Goal: Task Accomplishment & Management: Use online tool/utility

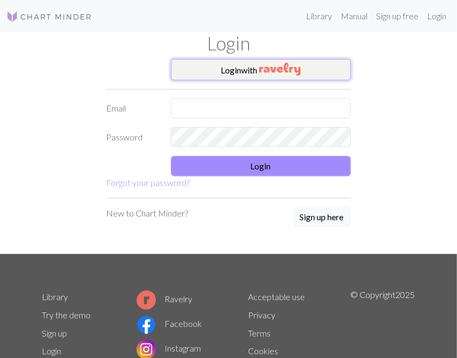
click at [245, 69] on button "Login with" at bounding box center [261, 69] width 180 height 21
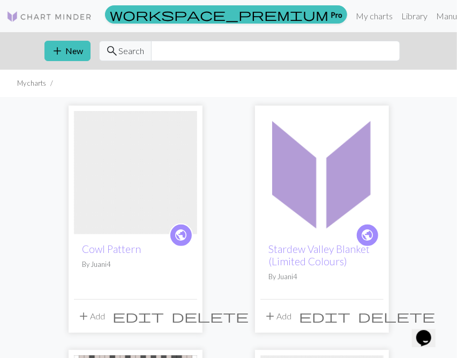
click at [377, 313] on span "delete" at bounding box center [396, 315] width 77 height 15
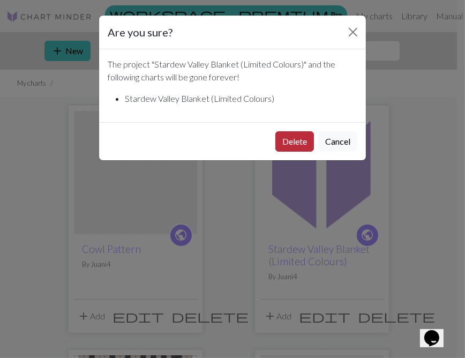
click at [297, 141] on button "Delete" at bounding box center [294, 141] width 39 height 20
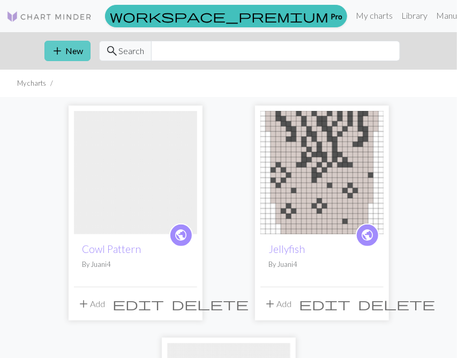
click at [58, 48] on span "add" at bounding box center [57, 50] width 13 height 15
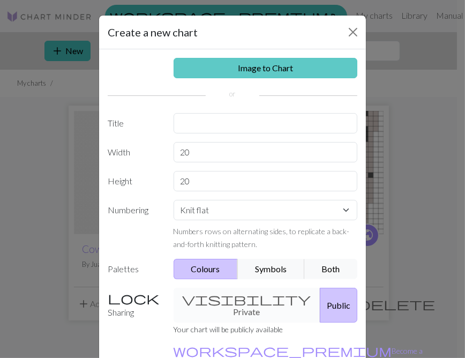
click at [223, 71] on link "Image to Chart" at bounding box center [265, 68] width 184 height 20
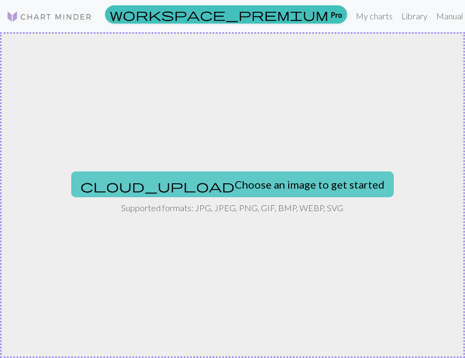
click at [189, 189] on button "cloud_upload Choose an image to get started" at bounding box center [232, 184] width 322 height 26
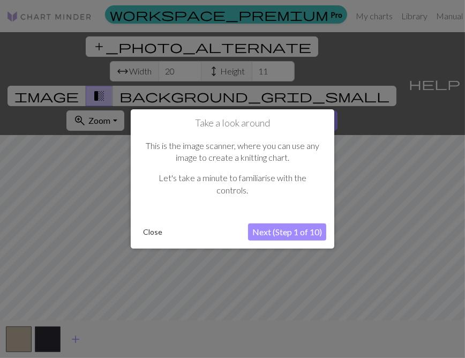
click at [283, 234] on button "Next (Step 1 of 10)" at bounding box center [287, 231] width 78 height 17
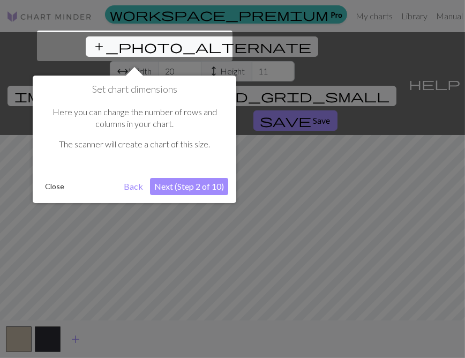
click at [172, 185] on button "Next (Step 2 of 10)" at bounding box center [189, 186] width 78 height 17
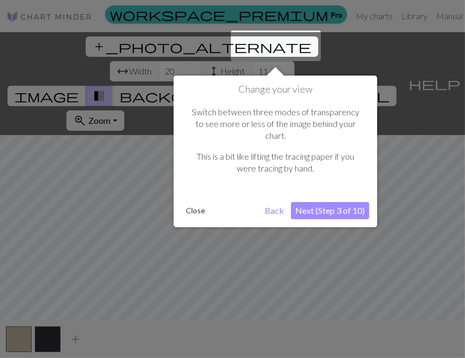
click at [321, 187] on div "Change your view Switch between three modes of transparency to see more or less…" at bounding box center [274, 150] width 203 height 151
click at [321, 204] on button "Next (Step 3 of 10)" at bounding box center [330, 210] width 78 height 17
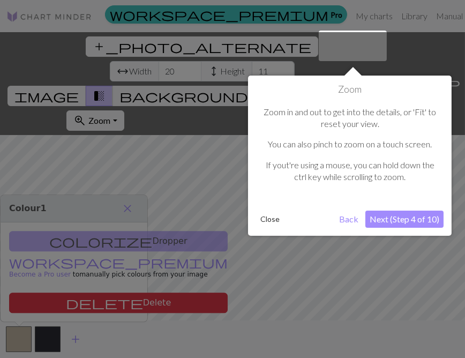
click at [387, 215] on button "Next (Step 4 of 10)" at bounding box center [404, 218] width 78 height 17
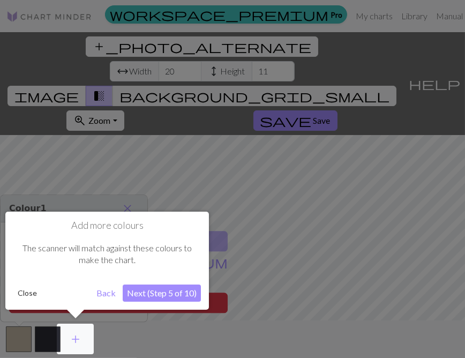
click at [146, 296] on button "Next (Step 5 of 10)" at bounding box center [162, 292] width 78 height 17
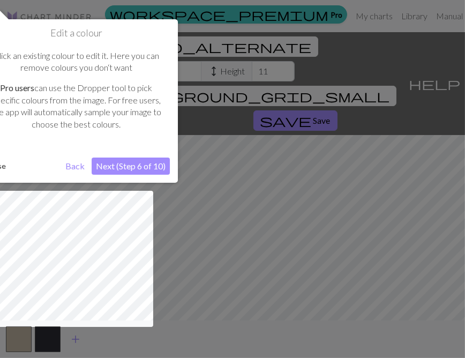
click at [123, 162] on button "Next (Step 6 of 10)" at bounding box center [131, 165] width 78 height 17
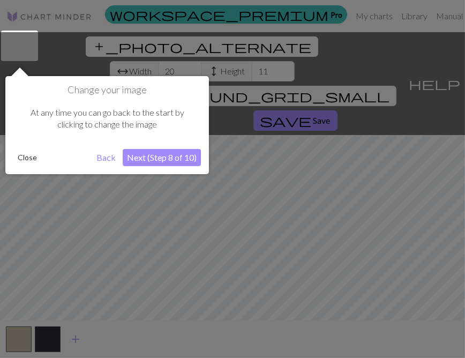
click at [142, 159] on button "Next (Step 8 of 10)" at bounding box center [162, 157] width 78 height 17
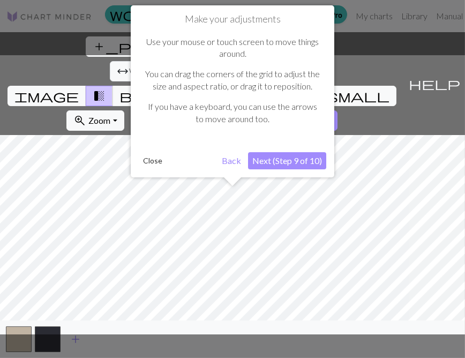
click at [291, 161] on button "Next (Step 9 of 10)" at bounding box center [287, 160] width 78 height 17
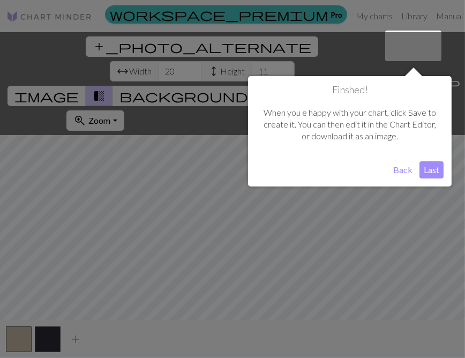
click at [401, 166] on button "Back" at bounding box center [403, 169] width 28 height 17
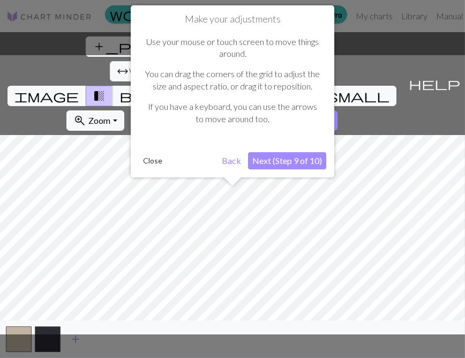
click at [279, 157] on button "Next (Step 9 of 10)" at bounding box center [287, 160] width 78 height 17
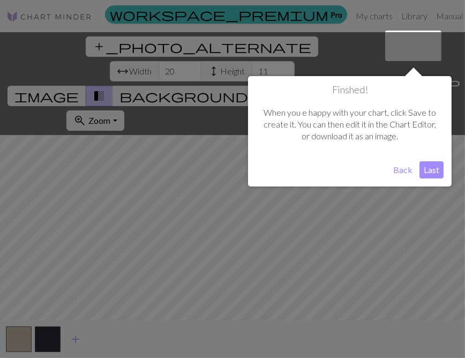
click at [429, 166] on button "Last" at bounding box center [431, 169] width 24 height 17
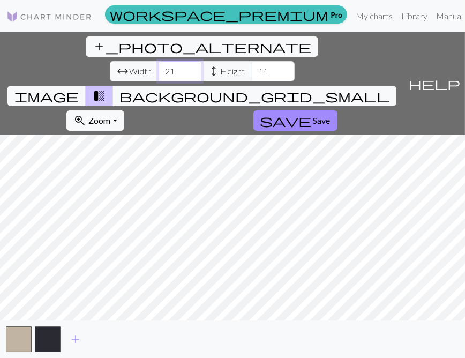
click at [158, 61] on input "21" at bounding box center [179, 71] width 43 height 20
click at [158, 61] on input "22" at bounding box center [179, 71] width 43 height 20
click at [158, 61] on input "23" at bounding box center [179, 71] width 43 height 20
click at [158, 61] on input "24" at bounding box center [179, 71] width 43 height 20
click at [158, 61] on input "25" at bounding box center [179, 71] width 43 height 20
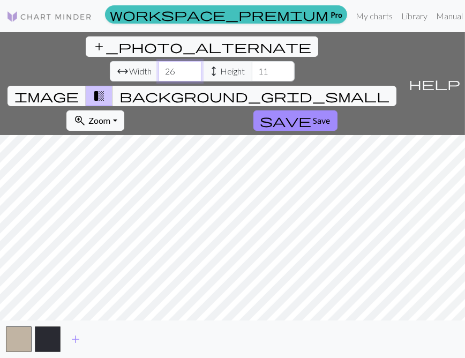
click at [158, 61] on input "26" at bounding box center [179, 71] width 43 height 20
click at [158, 61] on input "27" at bounding box center [179, 71] width 43 height 20
click at [158, 61] on input "28" at bounding box center [179, 71] width 43 height 20
click at [158, 61] on input "29" at bounding box center [179, 71] width 43 height 20
click at [158, 61] on input "30" at bounding box center [179, 71] width 43 height 20
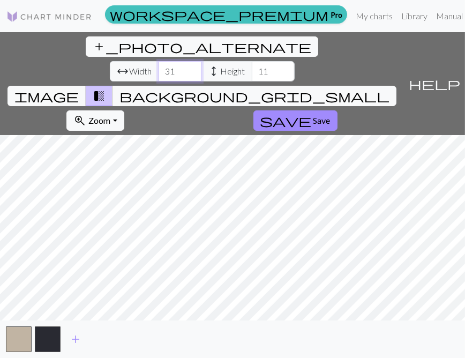
click at [158, 61] on input "31" at bounding box center [179, 71] width 43 height 20
click at [158, 61] on input "32" at bounding box center [179, 71] width 43 height 20
click at [158, 61] on input "33" at bounding box center [179, 71] width 43 height 20
click at [158, 61] on input "34" at bounding box center [179, 71] width 43 height 20
click at [158, 61] on input "35" at bounding box center [179, 71] width 43 height 20
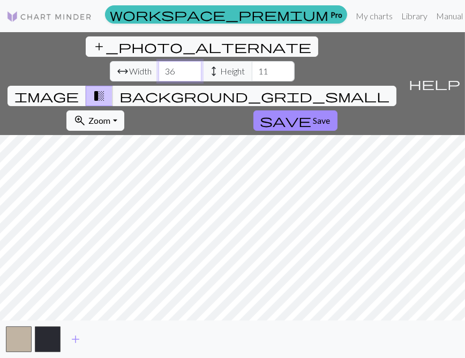
click at [158, 61] on input "36" at bounding box center [179, 71] width 43 height 20
click at [158, 61] on input "37" at bounding box center [179, 71] width 43 height 20
click at [158, 61] on input "38" at bounding box center [179, 71] width 43 height 20
click at [158, 61] on input "39" at bounding box center [179, 71] width 43 height 20
click at [158, 61] on input "40" at bounding box center [179, 71] width 43 height 20
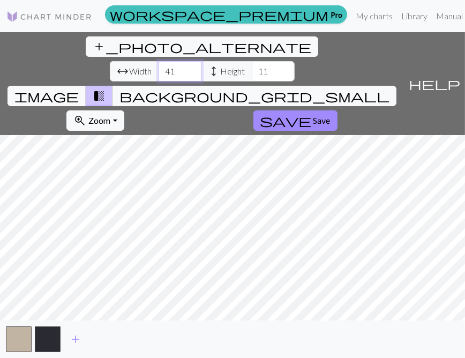
click at [158, 61] on input "41" at bounding box center [179, 71] width 43 height 20
click at [158, 61] on input "42" at bounding box center [179, 71] width 43 height 20
click at [158, 61] on input "43" at bounding box center [179, 71] width 43 height 20
click at [158, 61] on input "44" at bounding box center [179, 71] width 43 height 20
click at [158, 61] on input "45" at bounding box center [179, 71] width 43 height 20
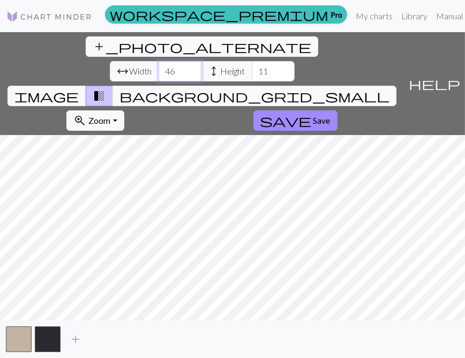
click at [158, 61] on input "46" at bounding box center [179, 71] width 43 height 20
click at [158, 61] on input "47" at bounding box center [179, 71] width 43 height 20
click at [158, 61] on input "48" at bounding box center [179, 71] width 43 height 20
click at [158, 61] on input "49" at bounding box center [179, 71] width 43 height 20
click at [158, 61] on input "50" at bounding box center [179, 71] width 43 height 20
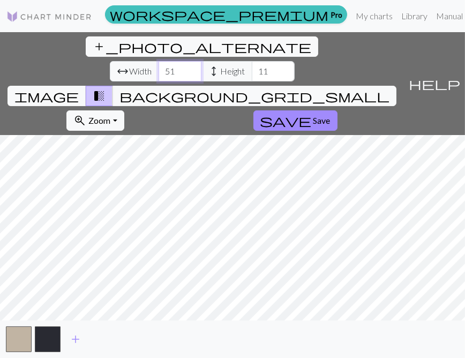
click at [158, 61] on input "51" at bounding box center [179, 71] width 43 height 20
click at [158, 61] on input "52" at bounding box center [179, 71] width 43 height 20
click at [158, 61] on input "53" at bounding box center [179, 71] width 43 height 20
click at [158, 61] on input "54" at bounding box center [179, 71] width 43 height 20
type input "55"
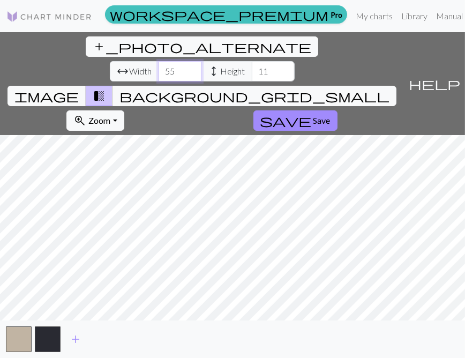
click at [158, 61] on input "55" at bounding box center [179, 71] width 43 height 20
click at [208, 64] on span "height" at bounding box center [214, 71] width 13 height 15
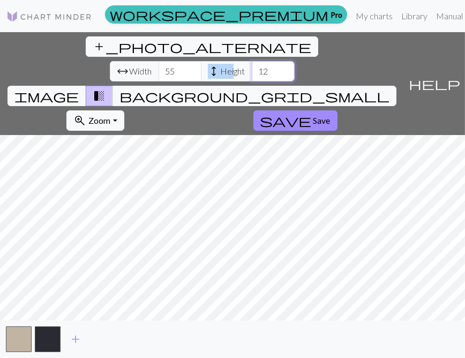
click at [252, 61] on input "12" at bounding box center [273, 71] width 43 height 20
click at [252, 61] on input "13" at bounding box center [273, 71] width 43 height 20
click at [252, 61] on input "14" at bounding box center [273, 71] width 43 height 20
click at [252, 61] on input "15" at bounding box center [273, 71] width 43 height 20
click at [252, 61] on input "16" at bounding box center [273, 71] width 43 height 20
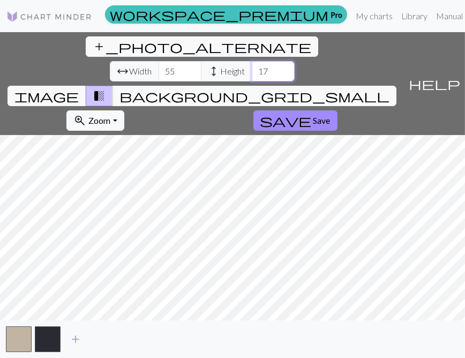
click at [252, 61] on input "17" at bounding box center [273, 71] width 43 height 20
click at [252, 61] on input "18" at bounding box center [273, 71] width 43 height 20
click at [252, 61] on input "19" at bounding box center [273, 71] width 43 height 20
click at [252, 61] on input "20" at bounding box center [273, 71] width 43 height 20
click at [252, 61] on input "21" at bounding box center [273, 71] width 43 height 20
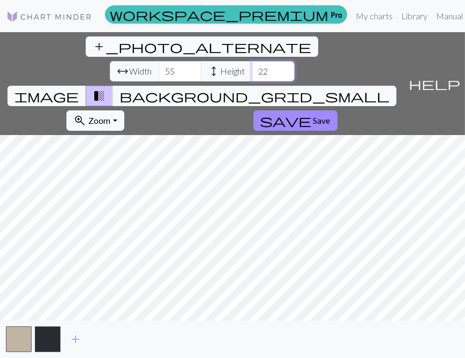
click at [252, 61] on input "22" at bounding box center [273, 71] width 43 height 20
click at [252, 61] on input "23" at bounding box center [273, 71] width 43 height 20
click at [252, 61] on input "24" at bounding box center [273, 71] width 43 height 20
click at [252, 61] on input "25" at bounding box center [273, 71] width 43 height 20
click at [252, 61] on input "26" at bounding box center [273, 71] width 43 height 20
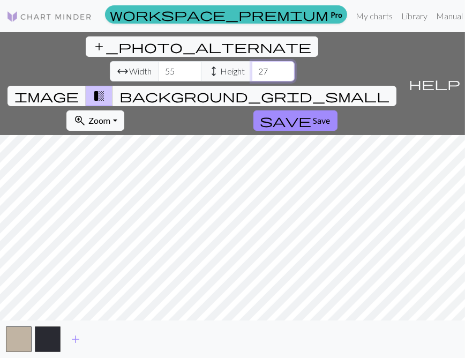
click at [252, 61] on input "27" at bounding box center [273, 71] width 43 height 20
click at [252, 61] on input "28" at bounding box center [273, 71] width 43 height 20
click at [252, 61] on input "29" at bounding box center [273, 71] width 43 height 20
click at [252, 61] on input "30" at bounding box center [273, 71] width 43 height 20
click at [252, 61] on input "31" at bounding box center [273, 71] width 43 height 20
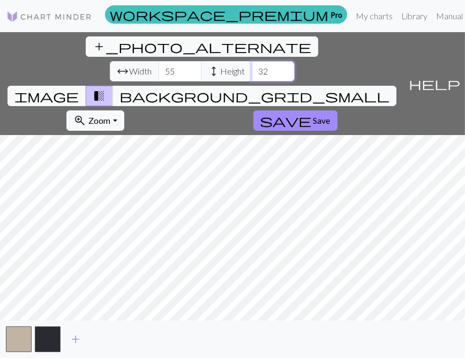
click at [252, 61] on input "32" at bounding box center [273, 71] width 43 height 20
click at [252, 61] on input "33" at bounding box center [273, 71] width 43 height 20
click at [252, 61] on input "34" at bounding box center [273, 71] width 43 height 20
click at [252, 61] on input "35" at bounding box center [273, 71] width 43 height 20
click at [252, 61] on input "36" at bounding box center [273, 71] width 43 height 20
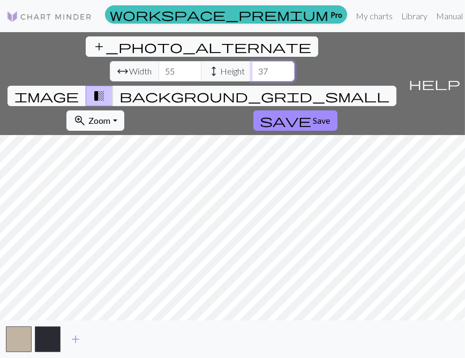
click at [252, 61] on input "37" at bounding box center [273, 71] width 43 height 20
click at [252, 61] on input "38" at bounding box center [273, 71] width 43 height 20
click at [252, 61] on input "39" at bounding box center [273, 71] width 43 height 20
click at [252, 61] on input "40" at bounding box center [273, 71] width 43 height 20
click at [252, 61] on input "41" at bounding box center [273, 71] width 43 height 20
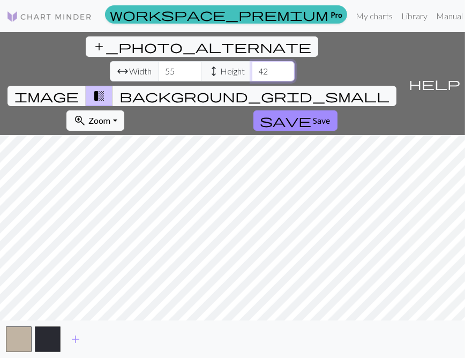
click at [252, 61] on input "42" at bounding box center [273, 71] width 43 height 20
click at [252, 61] on input "43" at bounding box center [273, 71] width 43 height 20
click at [252, 61] on input "44" at bounding box center [273, 71] width 43 height 20
type input "45"
click at [252, 61] on input "45" at bounding box center [273, 71] width 43 height 20
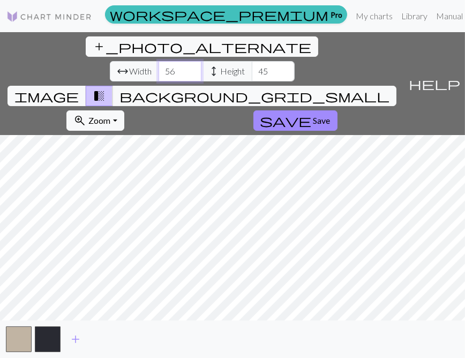
click at [158, 61] on input "56" at bounding box center [179, 71] width 43 height 20
click at [158, 61] on input "57" at bounding box center [179, 71] width 43 height 20
click at [158, 61] on input "58" at bounding box center [179, 71] width 43 height 20
click at [158, 61] on input "59" at bounding box center [179, 71] width 43 height 20
click at [158, 61] on input "60" at bounding box center [179, 71] width 43 height 20
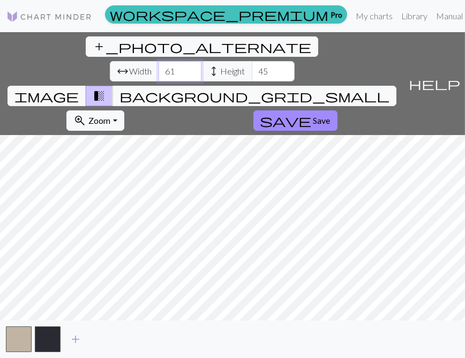
click at [158, 61] on input "61" at bounding box center [179, 71] width 43 height 20
click at [158, 61] on input "62" at bounding box center [179, 71] width 43 height 20
click at [158, 61] on input "63" at bounding box center [179, 71] width 43 height 20
click at [158, 61] on input "64" at bounding box center [179, 71] width 43 height 20
click at [158, 61] on input "65" at bounding box center [179, 71] width 43 height 20
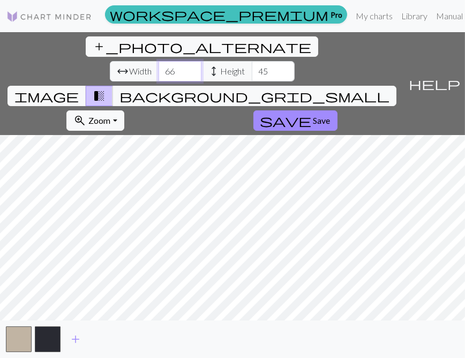
click at [158, 61] on input "66" at bounding box center [179, 71] width 43 height 20
click at [158, 61] on input "67" at bounding box center [179, 71] width 43 height 20
click at [158, 61] on input "68" at bounding box center [179, 71] width 43 height 20
click at [158, 61] on input "69" at bounding box center [179, 71] width 43 height 20
click at [158, 61] on input "70" at bounding box center [179, 71] width 43 height 20
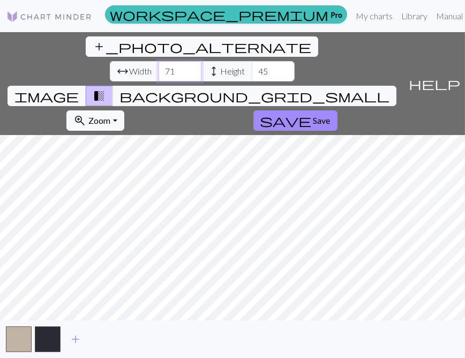
click at [158, 61] on input "71" at bounding box center [179, 71] width 43 height 20
click at [158, 61] on input "72" at bounding box center [179, 71] width 43 height 20
click at [158, 61] on input "73" at bounding box center [179, 71] width 43 height 20
click at [158, 61] on input "74" at bounding box center [179, 71] width 43 height 20
click at [158, 61] on input "75" at bounding box center [179, 71] width 43 height 20
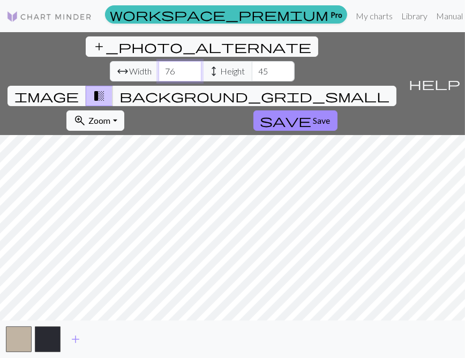
click at [158, 61] on input "76" at bounding box center [179, 71] width 43 height 20
click at [158, 61] on input "77" at bounding box center [179, 71] width 43 height 20
click at [158, 61] on input "78" at bounding box center [179, 71] width 43 height 20
click at [158, 61] on input "79" at bounding box center [179, 71] width 43 height 20
click at [158, 61] on input "80" at bounding box center [179, 71] width 43 height 20
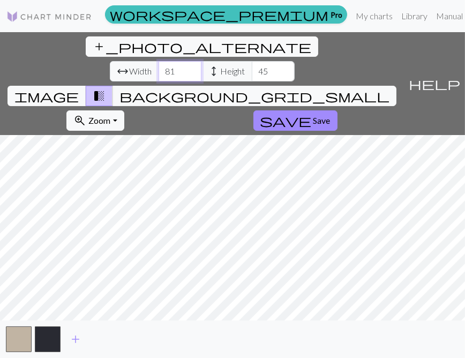
click at [158, 61] on input "81" at bounding box center [179, 71] width 43 height 20
click at [158, 61] on input "82" at bounding box center [179, 71] width 43 height 20
click at [158, 61] on input "83" at bounding box center [179, 71] width 43 height 20
click at [158, 61] on input "84" at bounding box center [179, 71] width 43 height 20
click at [158, 61] on input "85" at bounding box center [179, 71] width 43 height 20
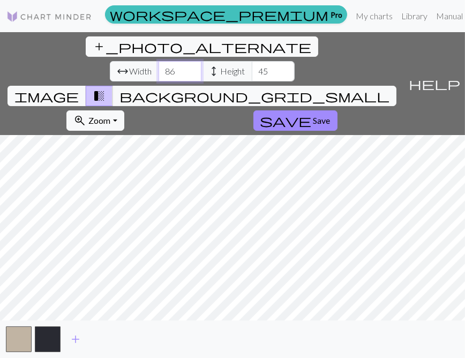
click at [158, 61] on input "86" at bounding box center [179, 71] width 43 height 20
click at [158, 61] on input "87" at bounding box center [179, 71] width 43 height 20
click at [158, 61] on input "88" at bounding box center [179, 71] width 43 height 20
click at [158, 61] on input "89" at bounding box center [179, 71] width 43 height 20
click at [158, 61] on input "90" at bounding box center [179, 71] width 43 height 20
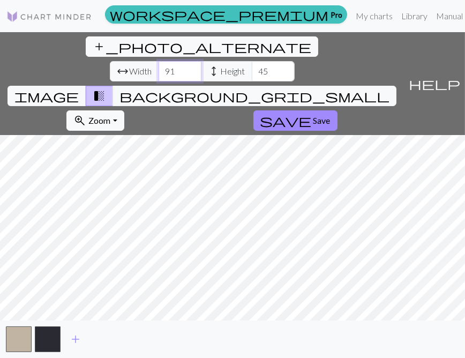
click at [158, 61] on input "91" at bounding box center [179, 71] width 43 height 20
click at [158, 61] on input "92" at bounding box center [179, 71] width 43 height 20
click at [158, 61] on input "93" at bounding box center [179, 71] width 43 height 20
click at [158, 61] on input "94" at bounding box center [179, 71] width 43 height 20
click at [158, 61] on input "95" at bounding box center [179, 71] width 43 height 20
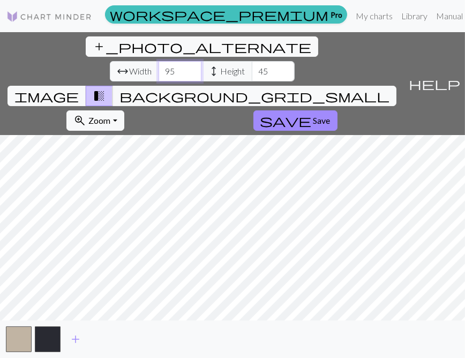
click at [158, 61] on input "96" at bounding box center [179, 71] width 43 height 20
click at [158, 61] on input "97" at bounding box center [179, 71] width 43 height 20
click at [158, 61] on input "98" at bounding box center [179, 71] width 43 height 20
type input "99"
click at [158, 61] on input "99" at bounding box center [179, 71] width 43 height 20
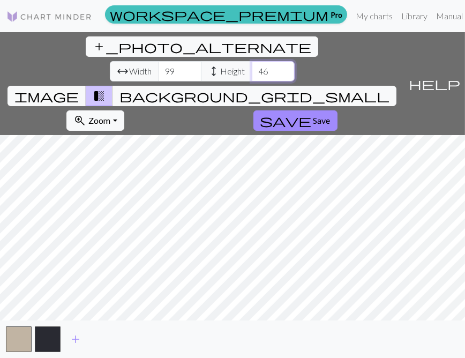
click at [252, 61] on input "46" at bounding box center [273, 71] width 43 height 20
click at [252, 61] on input "47" at bounding box center [273, 71] width 43 height 20
click at [252, 61] on input "48" at bounding box center [273, 71] width 43 height 20
click at [252, 61] on input "49" at bounding box center [273, 71] width 43 height 20
click at [252, 61] on input "50" at bounding box center [273, 71] width 43 height 20
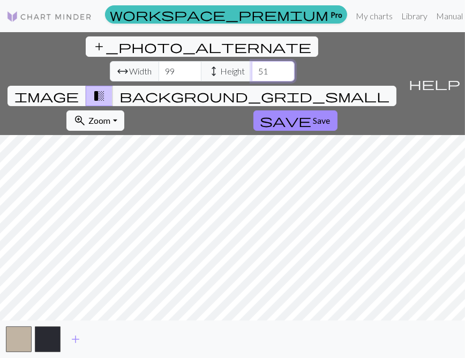
click at [252, 61] on input "51" at bounding box center [273, 71] width 43 height 20
click at [252, 61] on input "52" at bounding box center [273, 71] width 43 height 20
click at [252, 61] on input "53" at bounding box center [273, 71] width 43 height 20
click at [252, 61] on input "54" at bounding box center [273, 71] width 43 height 20
click at [252, 61] on input "55" at bounding box center [273, 71] width 43 height 20
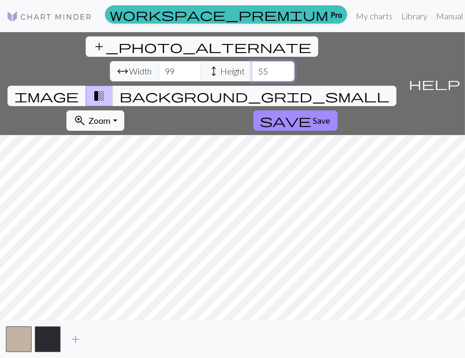
click at [252, 61] on input "56" at bounding box center [273, 71] width 43 height 20
click at [252, 61] on input "57" at bounding box center [273, 71] width 43 height 20
click at [252, 61] on input "58" at bounding box center [273, 71] width 43 height 20
click at [252, 61] on input "59" at bounding box center [273, 71] width 43 height 20
click at [252, 61] on input "60" at bounding box center [273, 71] width 43 height 20
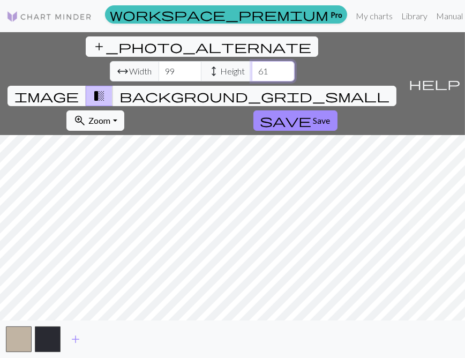
click at [252, 61] on input "61" at bounding box center [273, 71] width 43 height 20
click at [252, 61] on input "62" at bounding box center [273, 71] width 43 height 20
click at [252, 61] on input "63" at bounding box center [273, 71] width 43 height 20
click at [252, 61] on input "64" at bounding box center [273, 71] width 43 height 20
click at [252, 61] on input "65" at bounding box center [273, 71] width 43 height 20
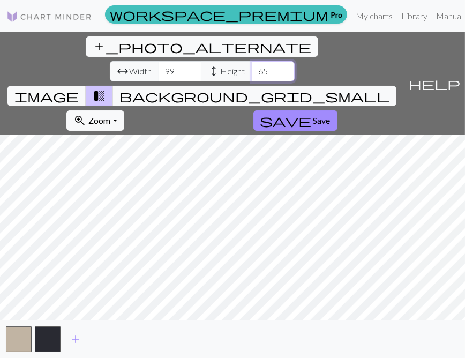
click at [252, 61] on input "66" at bounding box center [273, 71] width 43 height 20
click at [252, 61] on input "67" at bounding box center [273, 71] width 43 height 20
click at [252, 61] on input "68" at bounding box center [273, 71] width 43 height 20
click at [252, 61] on input "69" at bounding box center [273, 71] width 43 height 20
click at [252, 61] on input "70" at bounding box center [273, 71] width 43 height 20
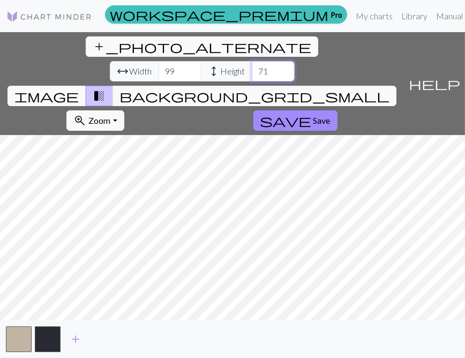
click at [252, 61] on input "71" at bounding box center [273, 71] width 43 height 20
click at [252, 61] on input "72" at bounding box center [273, 71] width 43 height 20
click at [252, 61] on input "73" at bounding box center [273, 71] width 43 height 20
click at [252, 61] on input "74" at bounding box center [273, 71] width 43 height 20
click at [252, 61] on input "75" at bounding box center [273, 71] width 43 height 20
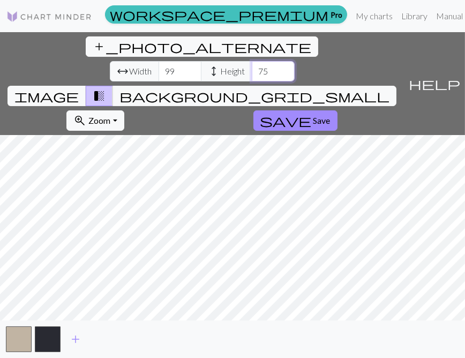
click at [252, 61] on input "76" at bounding box center [273, 71] width 43 height 20
click at [252, 61] on input "77" at bounding box center [273, 71] width 43 height 20
click at [252, 61] on input "78" at bounding box center [273, 71] width 43 height 20
click at [252, 61] on input "79" at bounding box center [273, 71] width 43 height 20
click at [252, 61] on input "80" at bounding box center [273, 71] width 43 height 20
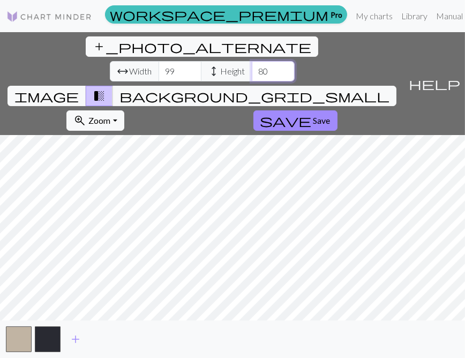
click at [252, 61] on input "81" at bounding box center [273, 71] width 43 height 20
click at [252, 61] on input "82" at bounding box center [273, 71] width 43 height 20
click at [252, 61] on input "95" at bounding box center [273, 71] width 43 height 20
click at [252, 61] on input "96" at bounding box center [273, 71] width 43 height 20
click at [252, 61] on input "97" at bounding box center [273, 71] width 43 height 20
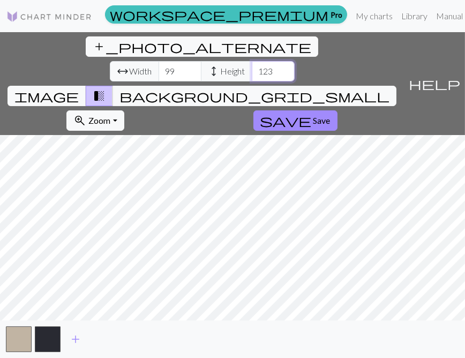
type input "124"
click at [252, 61] on input "124" at bounding box center [273, 71] width 43 height 20
click at [158, 61] on input "123" at bounding box center [179, 71] width 43 height 20
click at [158, 61] on input "124" at bounding box center [179, 71] width 43 height 20
click at [158, 61] on input "125" at bounding box center [179, 71] width 43 height 20
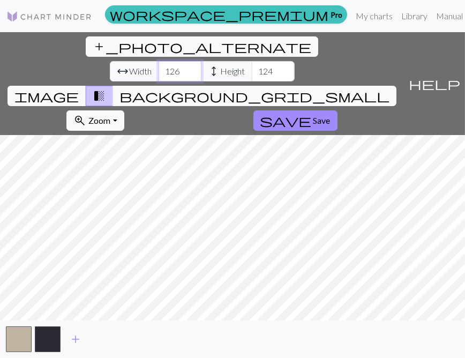
click at [158, 61] on input "126" at bounding box center [179, 71] width 43 height 20
click at [158, 61] on input "127" at bounding box center [179, 71] width 43 height 20
click at [158, 61] on input "128" at bounding box center [179, 71] width 43 height 20
click at [158, 61] on input "129" at bounding box center [179, 71] width 43 height 20
click at [158, 61] on input "130" at bounding box center [179, 71] width 43 height 20
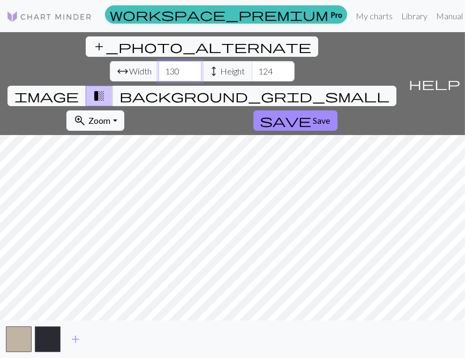
click at [158, 61] on input "131" at bounding box center [179, 71] width 43 height 20
click at [158, 61] on input "132" at bounding box center [179, 71] width 43 height 20
click at [158, 61] on input "133" at bounding box center [179, 71] width 43 height 20
click at [158, 61] on input "134" at bounding box center [179, 71] width 43 height 20
click at [158, 61] on input "135" at bounding box center [179, 71] width 43 height 20
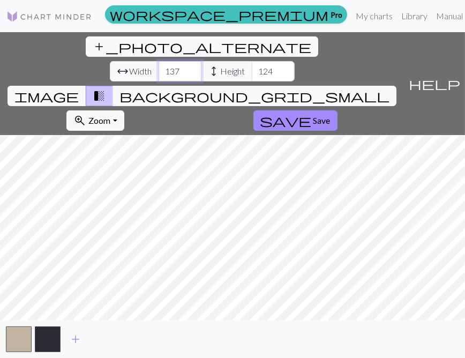
click at [158, 61] on input "138" at bounding box center [179, 71] width 43 height 20
click at [158, 61] on input "139" at bounding box center [179, 71] width 43 height 20
click at [158, 61] on input "140" at bounding box center [179, 71] width 43 height 20
click at [158, 61] on input "141" at bounding box center [179, 71] width 43 height 20
click at [158, 61] on input "142" at bounding box center [179, 71] width 43 height 20
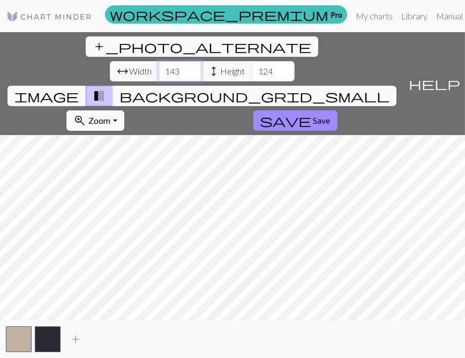
click at [158, 61] on input "143" at bounding box center [179, 71] width 43 height 20
click at [158, 61] on input "144" at bounding box center [179, 71] width 43 height 20
click at [158, 61] on input "145" at bounding box center [179, 71] width 43 height 20
click at [158, 61] on input "146" at bounding box center [179, 71] width 43 height 20
click at [158, 61] on input "147" at bounding box center [179, 71] width 43 height 20
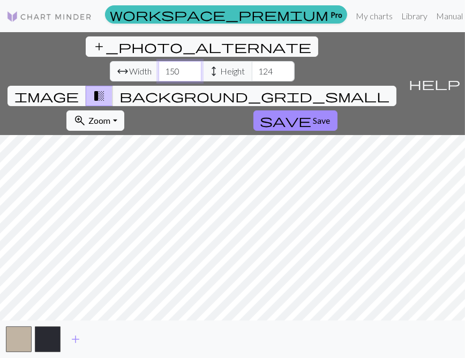
click at [158, 61] on input "150" at bounding box center [179, 71] width 43 height 20
drag, startPoint x: 113, startPoint y: 47, endPoint x: 88, endPoint y: 47, distance: 24.6
click at [110, 61] on div "arrow_range Width 150 height Height 124" at bounding box center [202, 71] width 185 height 20
type input "300"
click at [252, 61] on input "124" at bounding box center [273, 71] width 43 height 20
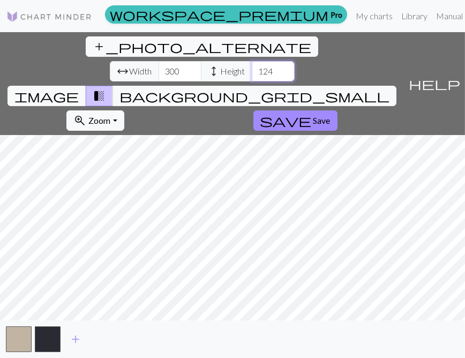
click at [252, 61] on input "124" at bounding box center [273, 71] width 43 height 20
click at [202, 25] on div "workspace_premium Pro My charts Library Manual Hi Juani4 Account settings Logout" at bounding box center [308, 15] width 415 height 21
click at [252, 61] on input "124" at bounding box center [273, 71] width 43 height 20
drag, startPoint x: 206, startPoint y: 48, endPoint x: 182, endPoint y: 45, distance: 24.2
click at [182, 61] on div "arrow_range Width 300 height Height 124" at bounding box center [202, 71] width 185 height 20
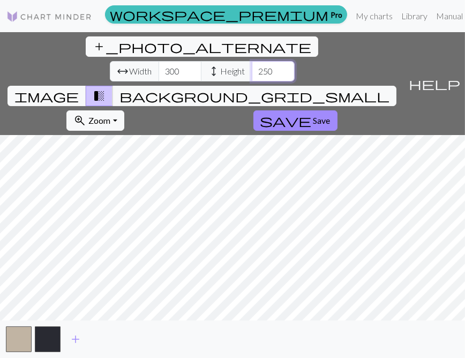
type input "250"
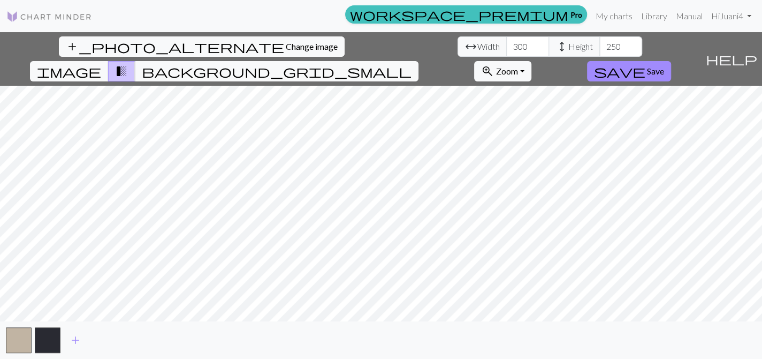
click at [356, 323] on div "add_photo_alternate Change image arrow_range Width 300 height Height 250 image …" at bounding box center [381, 195] width 762 height 326
click at [76, 341] on span "add" at bounding box center [75, 339] width 13 height 15
click at [103, 340] on span "add" at bounding box center [104, 339] width 13 height 15
click at [103, 340] on button "button" at bounding box center [106, 340] width 26 height 26
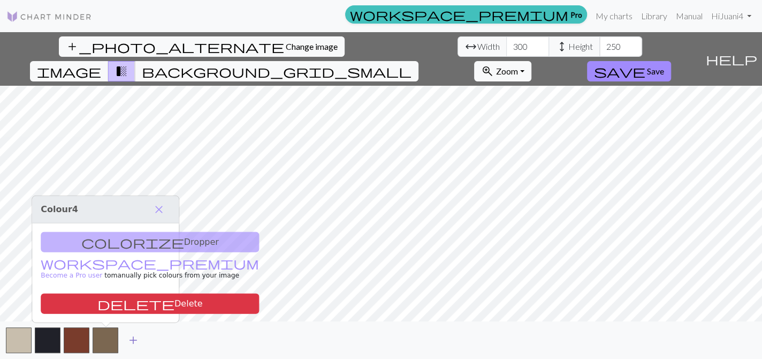
click at [128, 336] on span "add" at bounding box center [133, 339] width 13 height 15
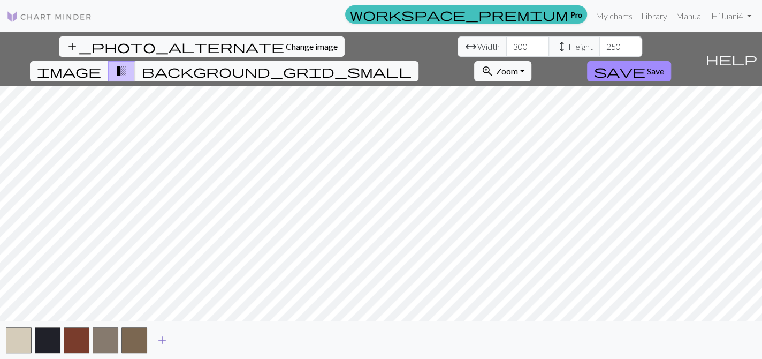
click at [165, 336] on span "add" at bounding box center [162, 339] width 13 height 15
click at [166, 336] on button "button" at bounding box center [163, 340] width 26 height 26
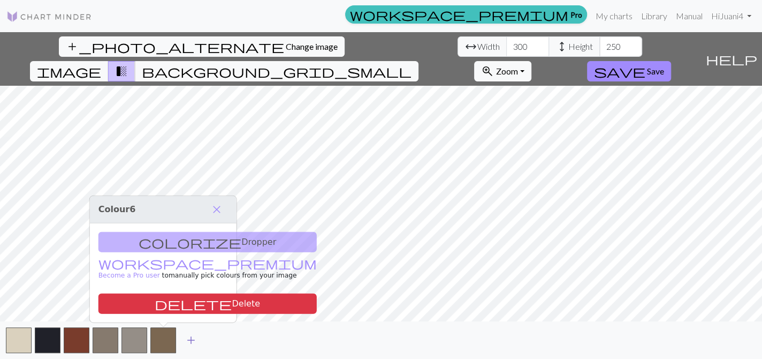
click at [189, 336] on span "add" at bounding box center [191, 339] width 13 height 15
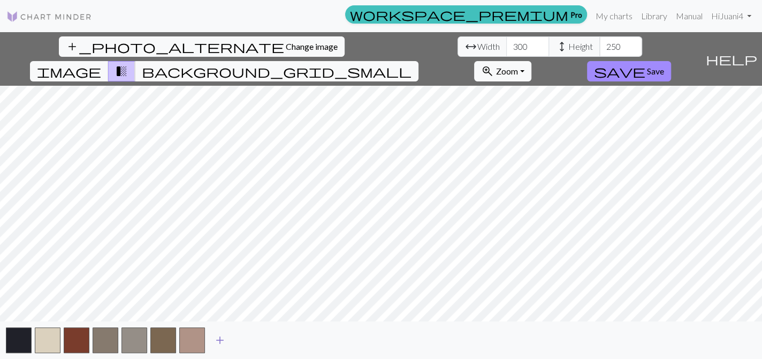
click at [222, 341] on span "add" at bounding box center [220, 339] width 13 height 15
click at [248, 340] on span "add" at bounding box center [248, 339] width 13 height 15
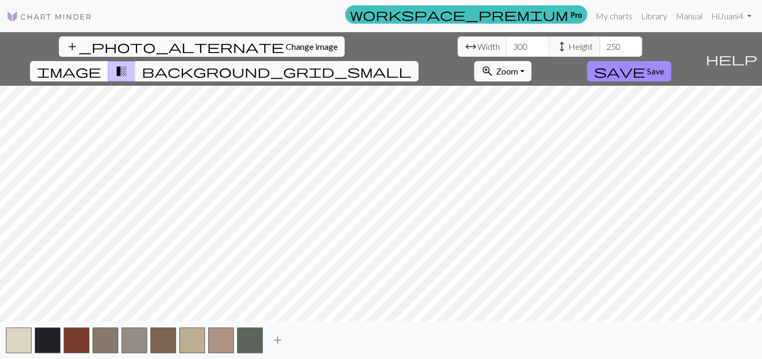
click at [278, 337] on span "add" at bounding box center [277, 339] width 13 height 15
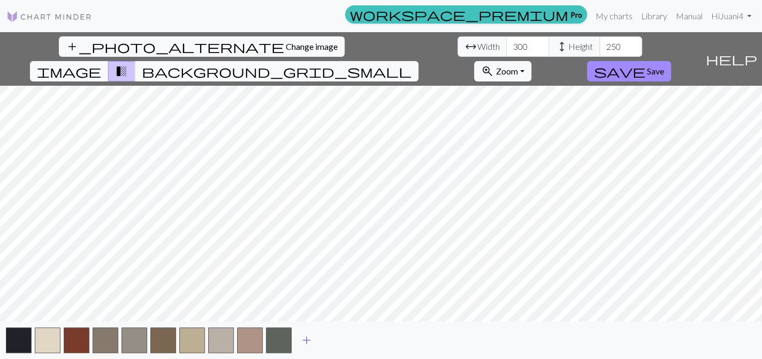
click at [306, 334] on span "add" at bounding box center [306, 339] width 13 height 15
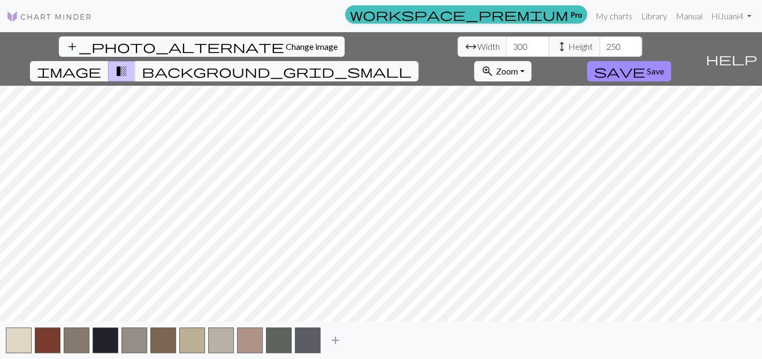
click at [339, 335] on span "add" at bounding box center [335, 339] width 13 height 15
drag, startPoint x: 363, startPoint y: 339, endPoint x: 443, endPoint y: 351, distance: 80.6
click at [363, 339] on span "add" at bounding box center [364, 339] width 13 height 15
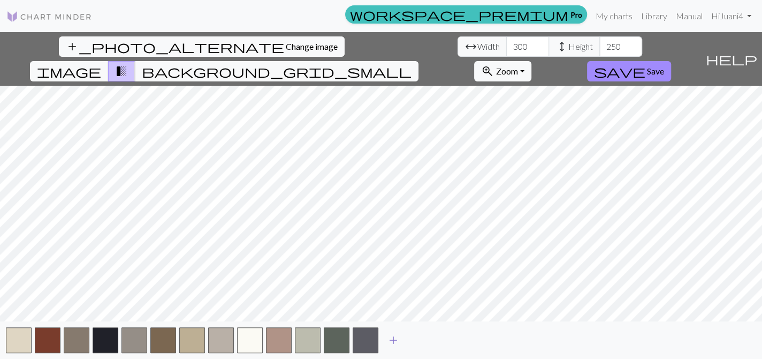
click at [393, 337] on span "add" at bounding box center [393, 339] width 13 height 15
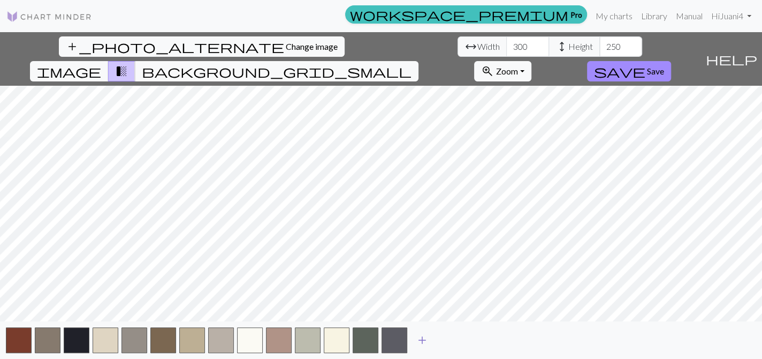
click at [423, 338] on span "add" at bounding box center [422, 339] width 13 height 15
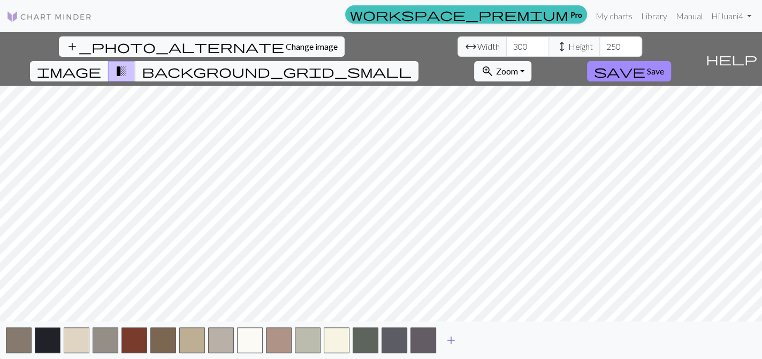
click at [447, 339] on span "add" at bounding box center [451, 339] width 13 height 15
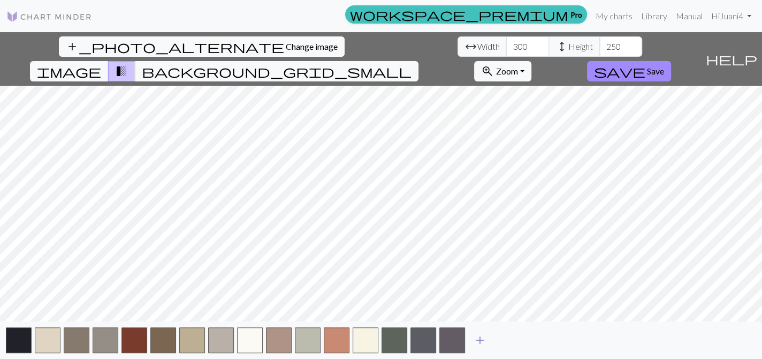
click at [456, 338] on span "add" at bounding box center [480, 339] width 13 height 15
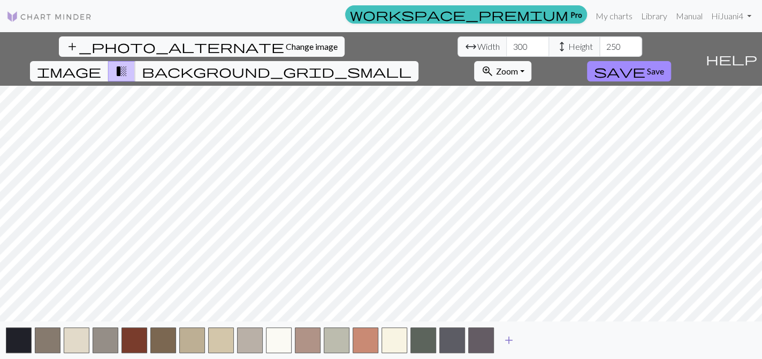
click at [456, 340] on span "add" at bounding box center [509, 339] width 13 height 15
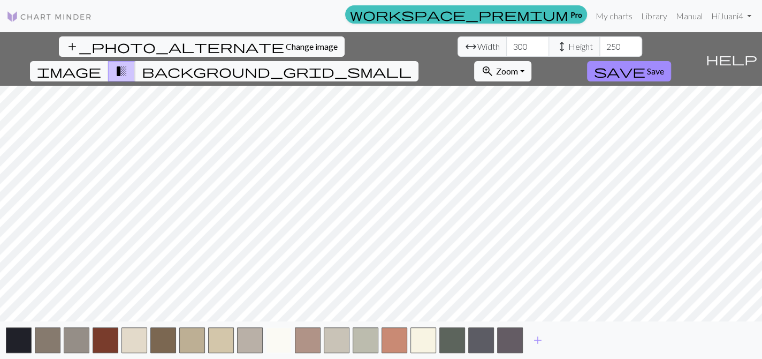
click at [286, 332] on button "button" at bounding box center [279, 340] width 26 height 26
click at [331, 336] on button "button" at bounding box center [337, 340] width 26 height 26
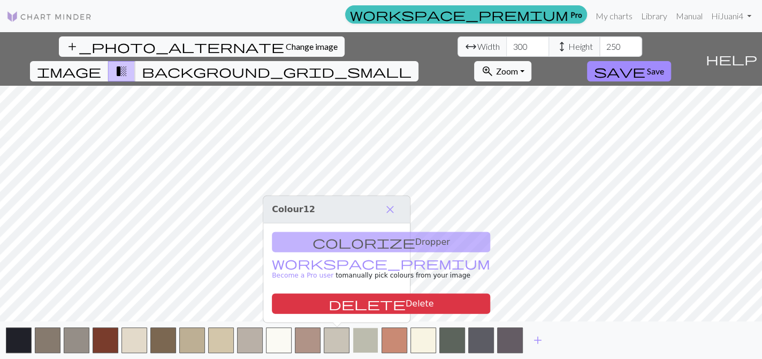
click at [368, 337] on button "button" at bounding box center [366, 340] width 26 height 26
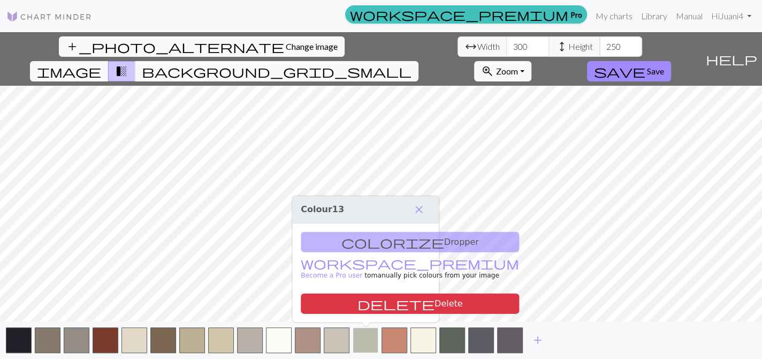
drag, startPoint x: 161, startPoint y: 336, endPoint x: 371, endPoint y: 340, distance: 210.4
click at [161, 336] on button "button" at bounding box center [163, 340] width 26 height 26
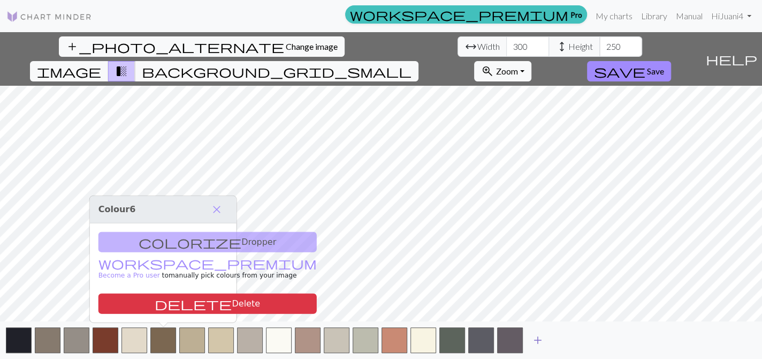
click at [456, 337] on span "add" at bounding box center [537, 339] width 13 height 15
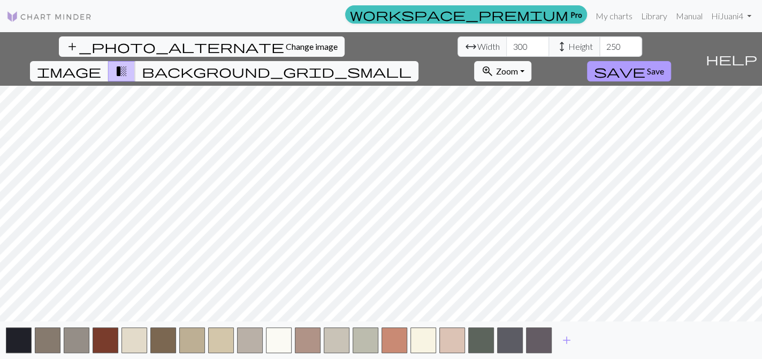
click at [456, 66] on span "Save" at bounding box center [655, 71] width 17 height 10
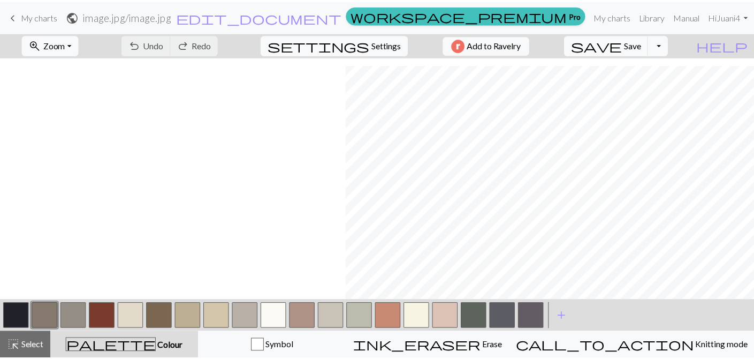
scroll to position [1140, 1416]
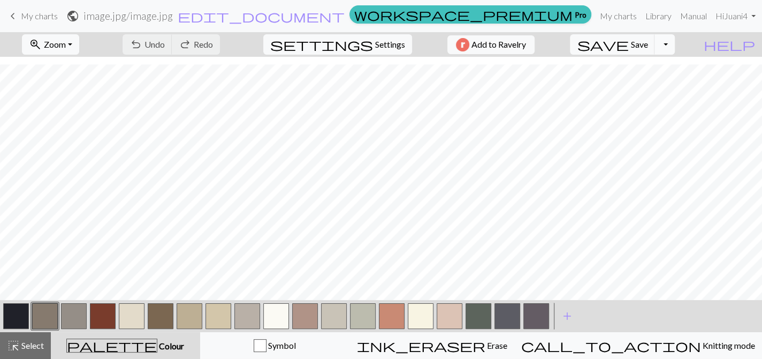
click at [456, 41] on button "Toggle Dropdown" at bounding box center [665, 44] width 20 height 20
click at [456, 84] on button "save_alt Download" at bounding box center [586, 84] width 177 height 17
click at [345, 11] on span "edit_document" at bounding box center [261, 16] width 167 height 15
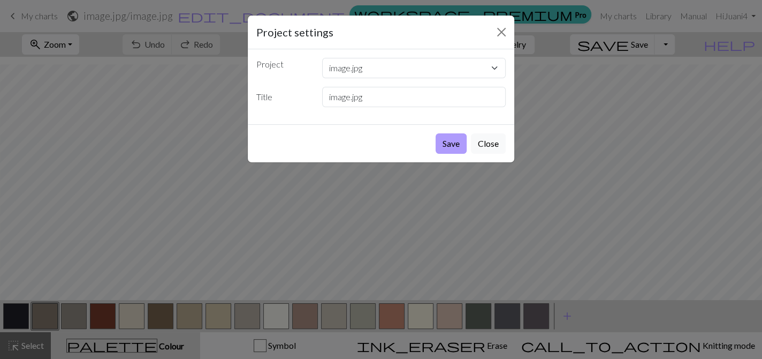
click at [456, 143] on button "Save" at bounding box center [451, 143] width 31 height 20
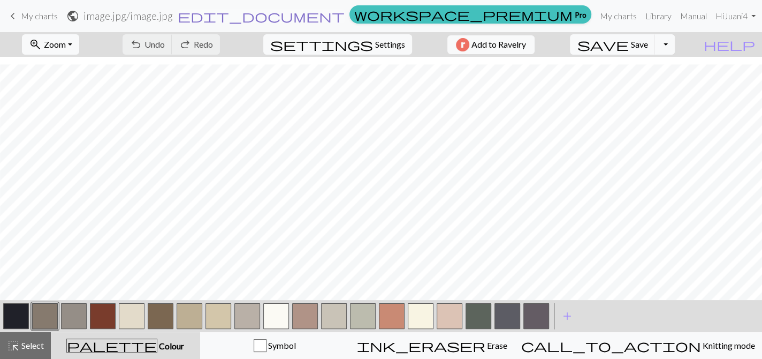
click at [345, 14] on span "edit_document" at bounding box center [261, 16] width 167 height 15
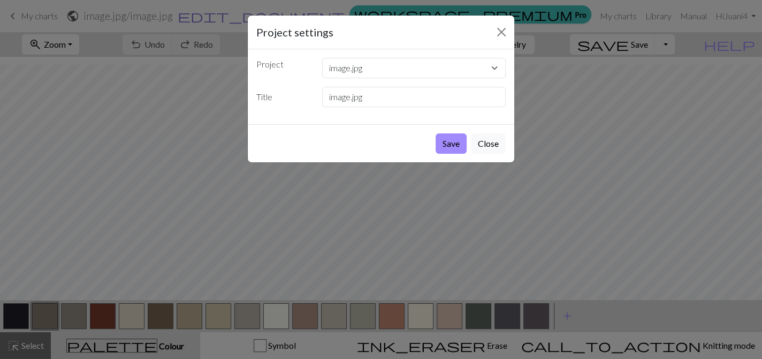
click at [364, 15] on div "Project settings Project image.jpg Cowl Pattern Jellyfish Skull & Flowers Title…" at bounding box center [381, 89] width 268 height 148
click at [456, 28] on button "Close" at bounding box center [501, 32] width 17 height 17
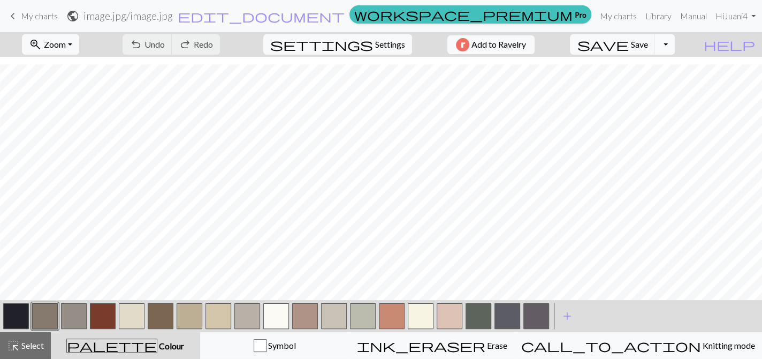
click at [456, 42] on button "Toggle Dropdown" at bounding box center [665, 44] width 20 height 20
click at [456, 83] on button "save_alt Download" at bounding box center [586, 84] width 177 height 17
click at [456, 16] on link "My charts" at bounding box center [618, 15] width 45 height 21
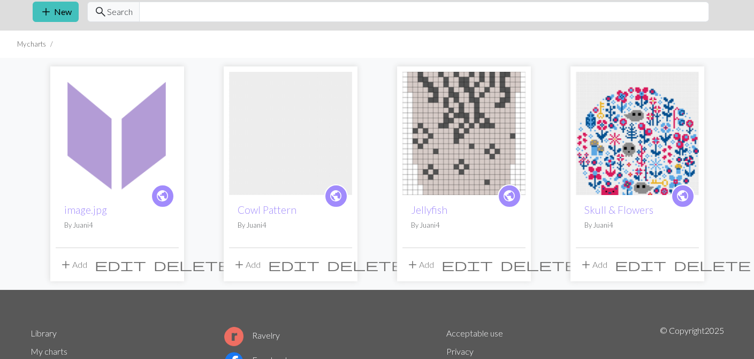
scroll to position [38, 0]
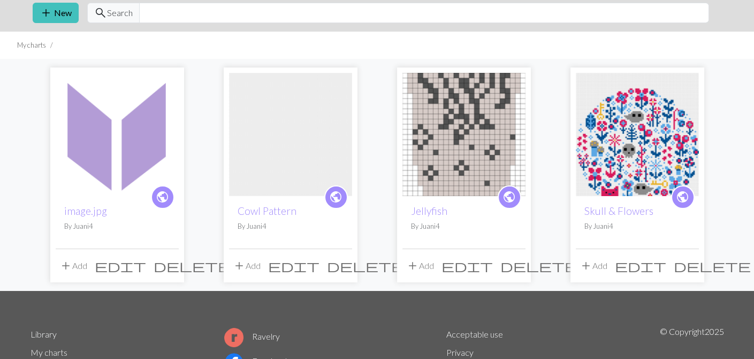
click at [146, 265] on span "edit" at bounding box center [120, 265] width 51 height 15
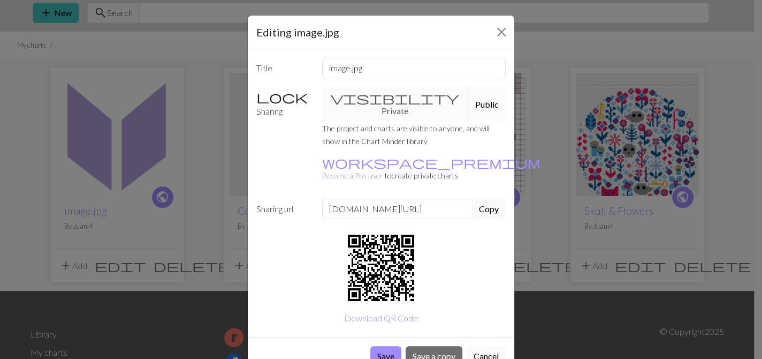
click at [456, 346] on button "Cancel" at bounding box center [486, 356] width 39 height 20
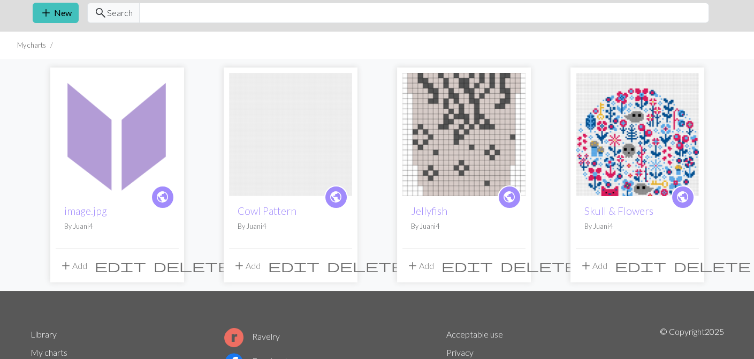
drag, startPoint x: 135, startPoint y: 176, endPoint x: 222, endPoint y: 56, distance: 147.6
click at [222, 56] on ul "My charts" at bounding box center [377, 45] width 754 height 27
click at [127, 155] on img at bounding box center [117, 134] width 123 height 123
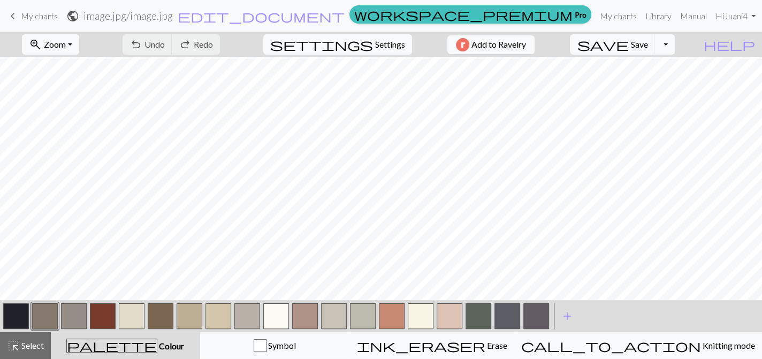
click at [456, 47] on button "Toggle Dropdown" at bounding box center [665, 44] width 20 height 20
click at [456, 81] on button "save_alt Download" at bounding box center [586, 84] width 177 height 17
click at [456, 44] on button "Toggle Dropdown" at bounding box center [665, 44] width 20 height 20
click at [456, 81] on button "save_alt Download" at bounding box center [586, 84] width 177 height 17
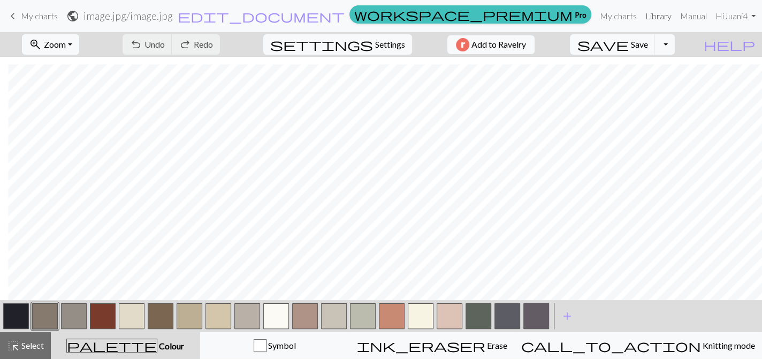
click at [456, 13] on link "Library" at bounding box center [658, 15] width 35 height 21
click at [456, 16] on link "My charts" at bounding box center [618, 15] width 45 height 21
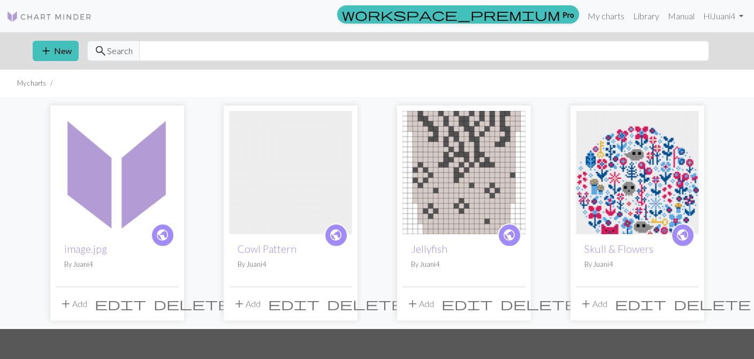
click at [75, 303] on button "add Add" at bounding box center [73, 303] width 35 height 20
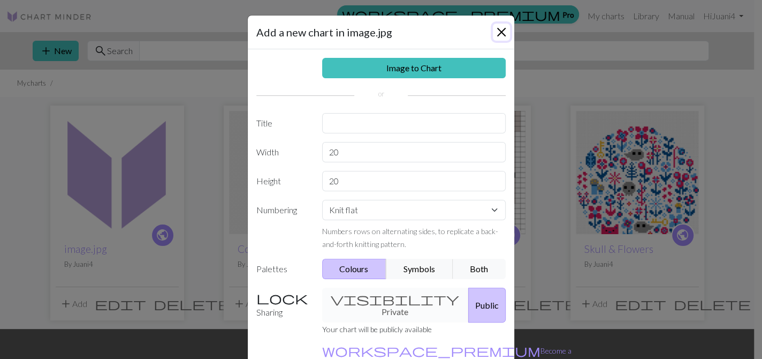
click at [456, 33] on button "Close" at bounding box center [501, 32] width 17 height 17
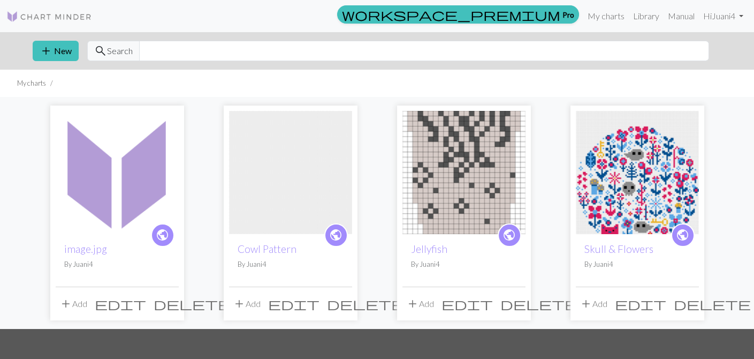
click at [145, 201] on img at bounding box center [117, 172] width 123 height 123
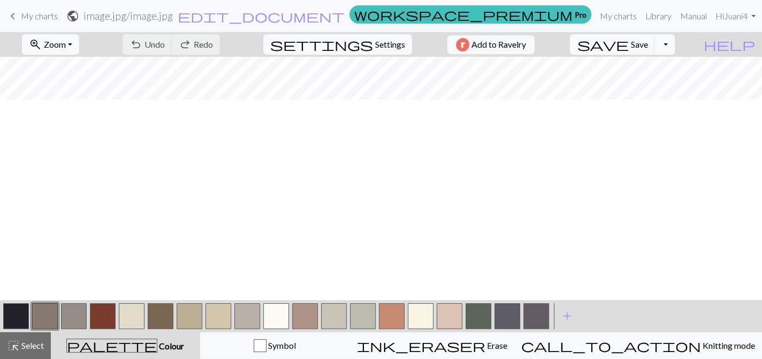
scroll to position [0, 115]
click at [456, 41] on button "Toggle Dropdown" at bounding box center [665, 44] width 20 height 20
click at [456, 84] on button "save_alt Download" at bounding box center [586, 84] width 177 height 17
click at [456, 45] on div "Your download is being prepared..." at bounding box center [381, 25] width 762 height 51
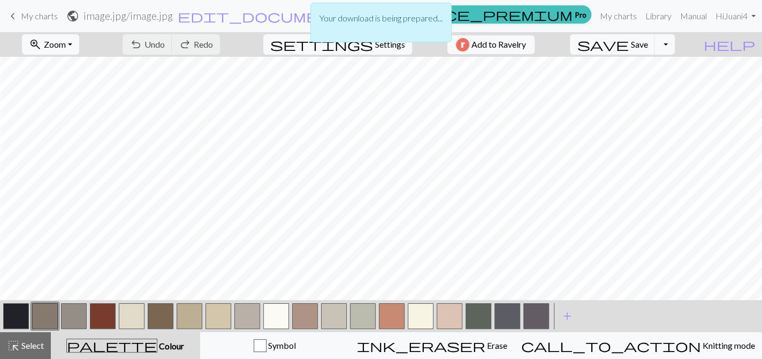
click at [456, 42] on div "Your download is being prepared..." at bounding box center [381, 25] width 762 height 51
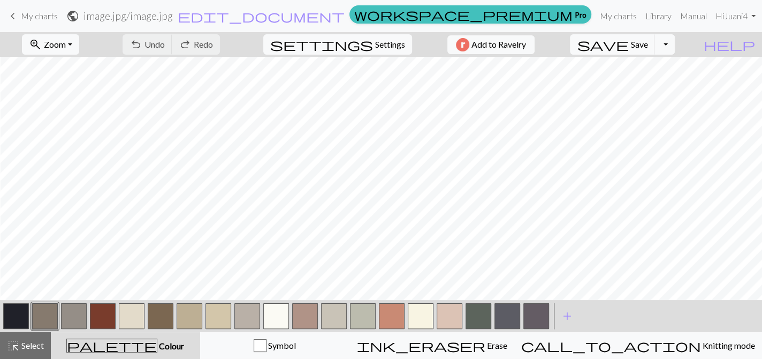
click at [173, 13] on h2 "image.jpg / image.jpg" at bounding box center [127, 16] width 89 height 12
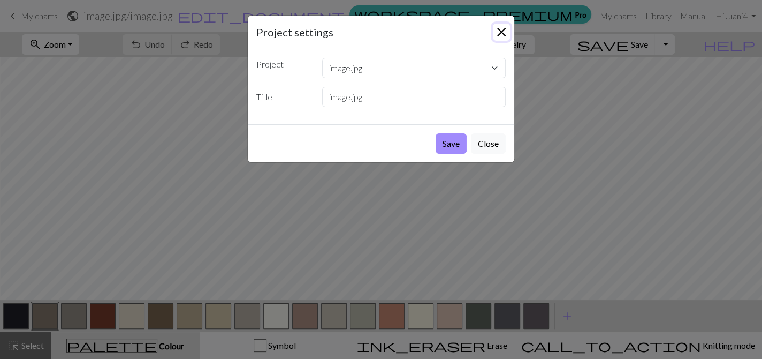
click at [456, 33] on button "Close" at bounding box center [501, 32] width 17 height 17
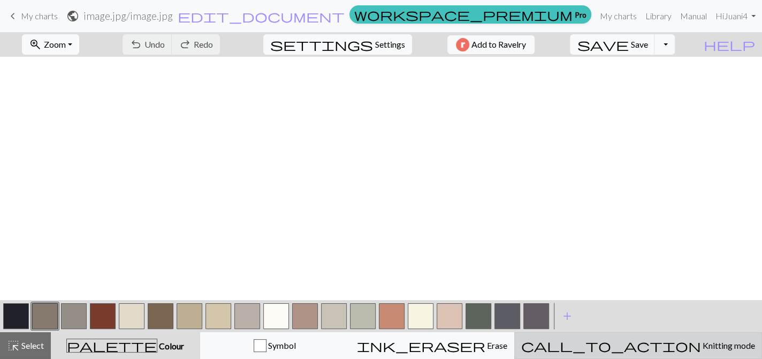
scroll to position [1089, 142]
click at [456, 339] on span "call_to_action" at bounding box center [611, 345] width 180 height 15
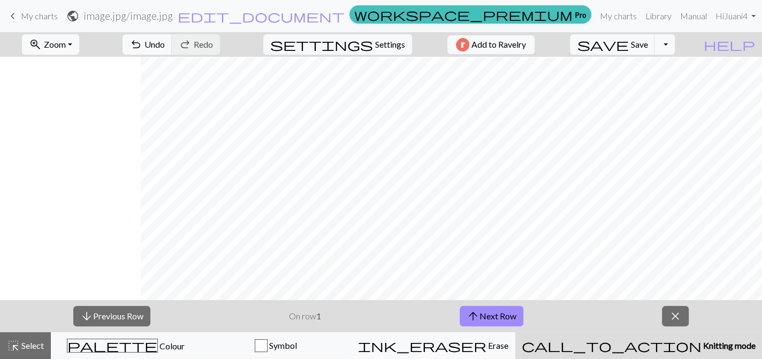
scroll to position [1089, 1697]
click at [284, 315] on div "arrow_downward Previous Row On row 1 arrow_upward Next Row close" at bounding box center [381, 316] width 762 height 32
click at [456, 305] on div "arrow_downward Previous Row On row 1 arrow_upward Next Row close" at bounding box center [381, 316] width 762 height 32
click at [456, 313] on button "arrow_upward Next Row" at bounding box center [492, 316] width 64 height 20
click at [99, 318] on button "arrow_downward Previous Row" at bounding box center [111, 316] width 77 height 20
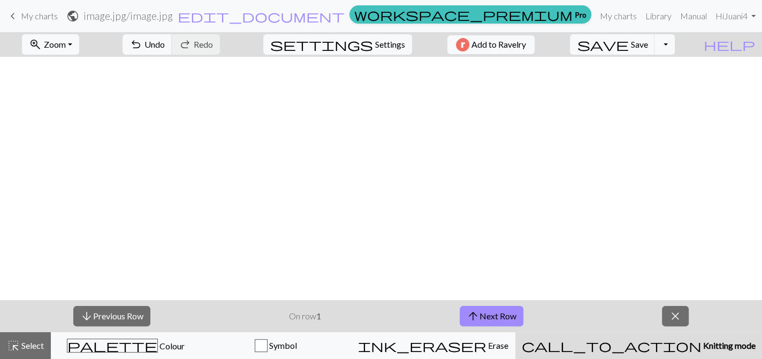
scroll to position [1140, 0]
